Goal: Information Seeking & Learning: Learn about a topic

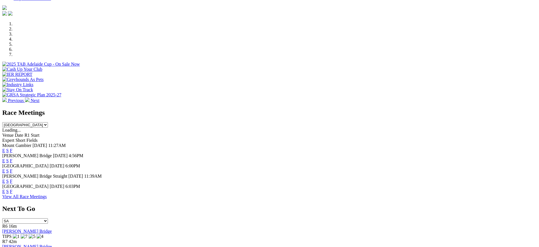
scroll to position [188, 0]
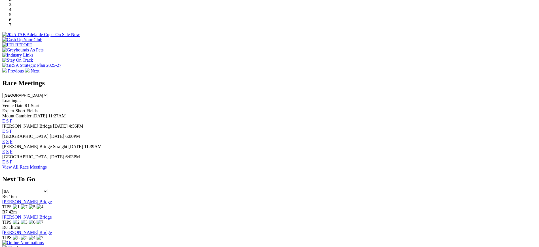
click at [12, 139] on link "F" at bounding box center [11, 141] width 3 height 5
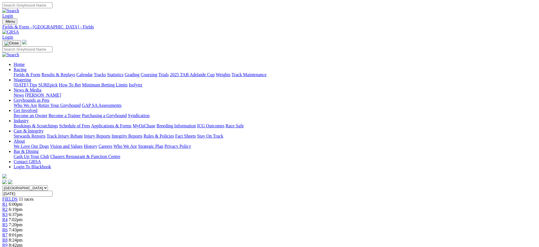
click at [19, 30] on img at bounding box center [10, 32] width 17 height 5
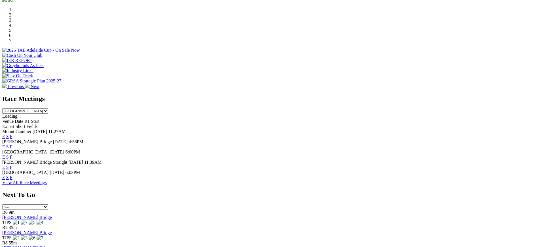
scroll to position [174, 0]
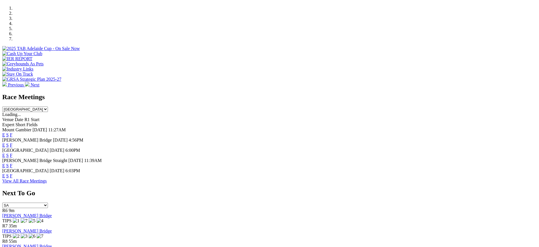
click at [12, 153] on link "F" at bounding box center [11, 155] width 3 height 5
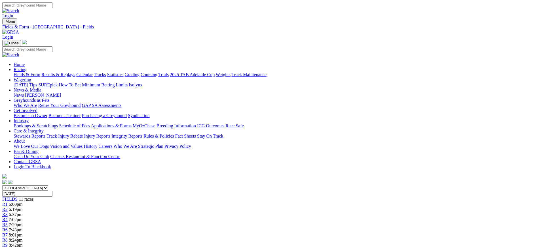
click at [19, 30] on img at bounding box center [10, 32] width 17 height 5
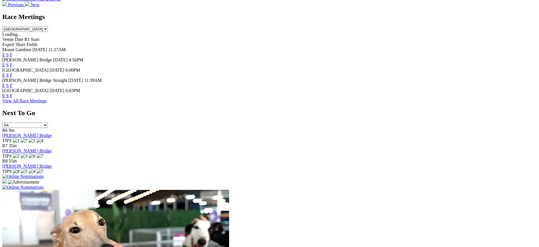
scroll to position [250, 0]
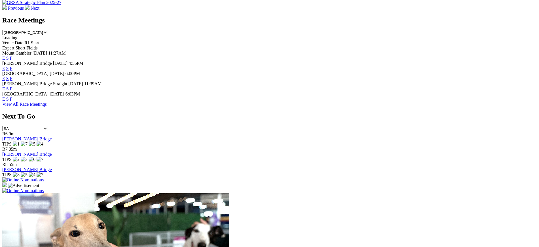
click at [12, 86] on link "F" at bounding box center [11, 88] width 3 height 5
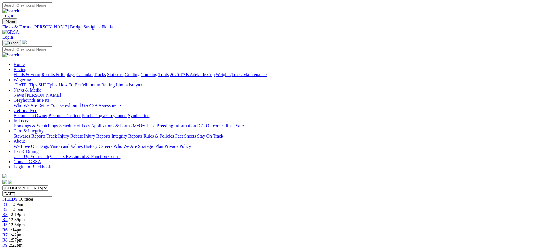
click at [19, 30] on img at bounding box center [10, 32] width 17 height 5
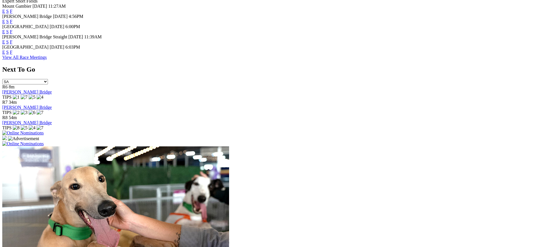
click at [12, 50] on link "F" at bounding box center [11, 52] width 3 height 5
